Goal: Use online tool/utility: Utilize a website feature to perform a specific function

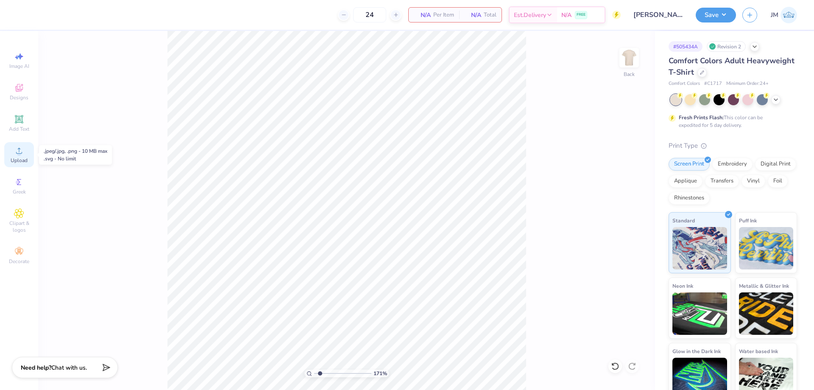
click at [29, 156] on div "Upload" at bounding box center [19, 154] width 30 height 25
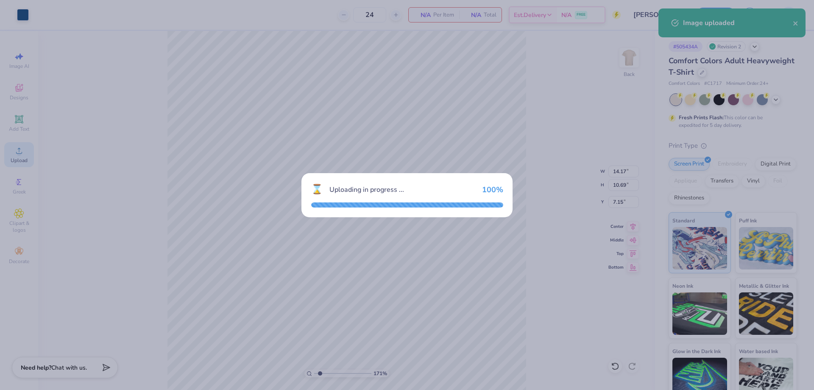
type input "1.70505975587608"
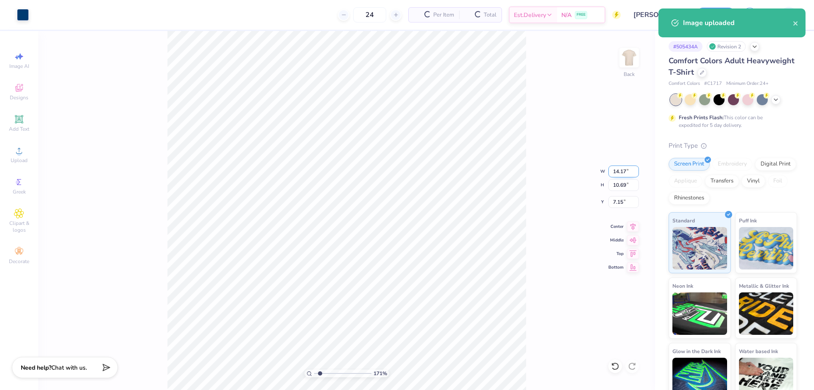
click at [628, 168] on input "14.17" at bounding box center [623, 171] width 31 height 12
type input "12.00"
type input "1.70505975587608"
type input "9.05"
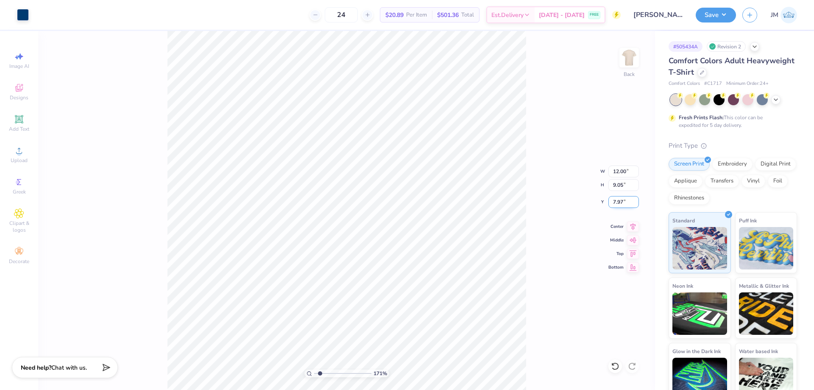
click at [625, 198] on input "7.97" at bounding box center [623, 202] width 31 height 12
type input "3"
type input "1.70505975587608"
type input "3.00"
click at [546, 219] on div "171 % Back W 12.00 12.00 " H 9.05 9.05 " Y 3.00 3.00 " Center Middle Top Bottom" at bounding box center [346, 210] width 617 height 359
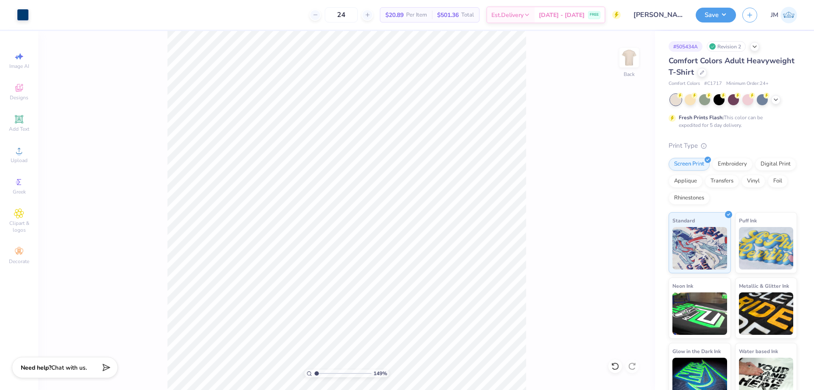
type input "1"
click at [720, 18] on button "Save" at bounding box center [716, 13] width 40 height 15
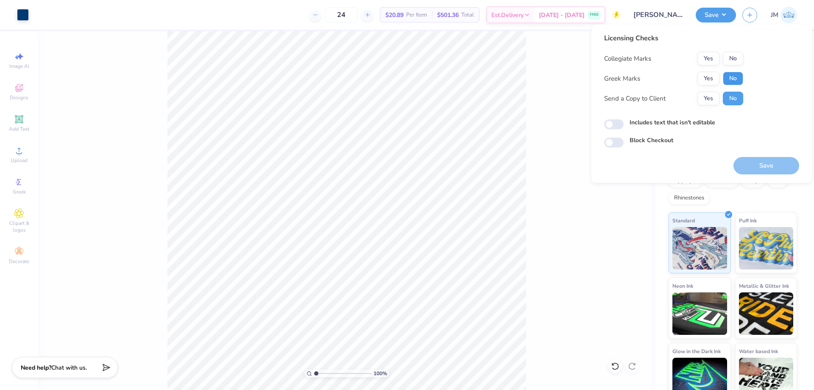
click at [738, 73] on button "No" at bounding box center [733, 79] width 20 height 14
click at [738, 59] on button "No" at bounding box center [733, 59] width 20 height 14
click at [751, 168] on button "Save" at bounding box center [767, 165] width 66 height 17
